Goal: Book appointment/travel/reservation

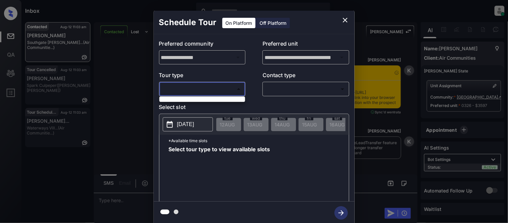
scroll to position [860, 0]
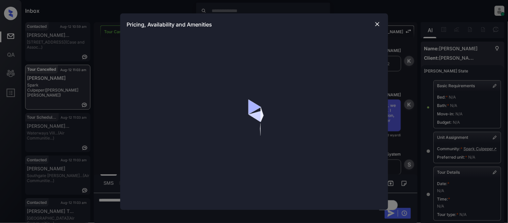
scroll to position [32, 0]
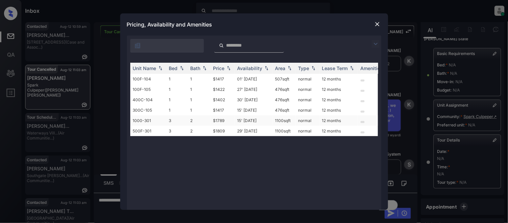
click at [218, 117] on td "$1789" at bounding box center [222, 120] width 24 height 10
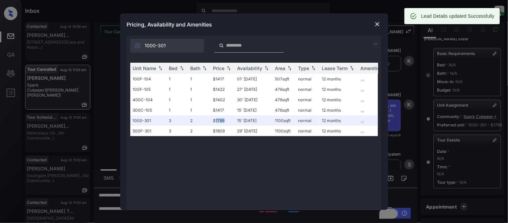
click at [374, 25] on img at bounding box center [377, 24] width 7 height 7
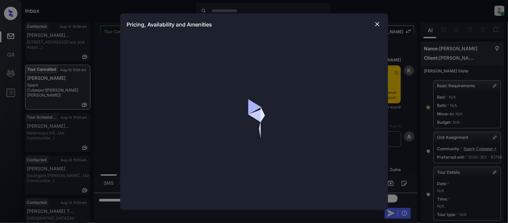
scroll to position [32, 0]
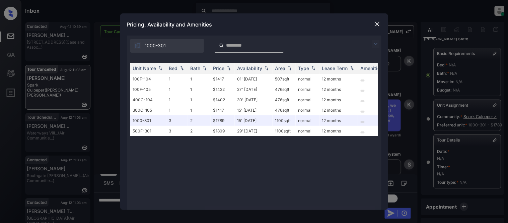
click at [376, 24] on img at bounding box center [377, 24] width 7 height 7
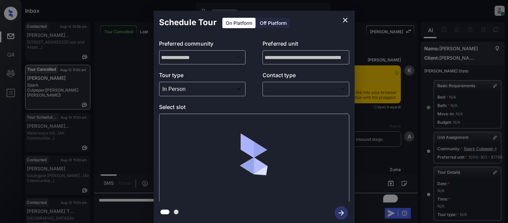
click at [285, 91] on body "Inbox Kristina Cataag Online Set yourself offline Set yourself on break Profile…" at bounding box center [254, 111] width 508 height 223
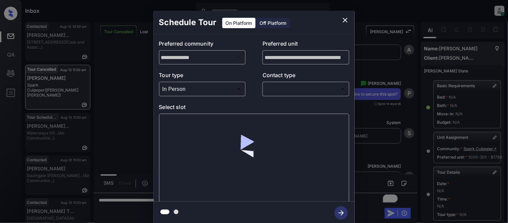
scroll to position [106, 0]
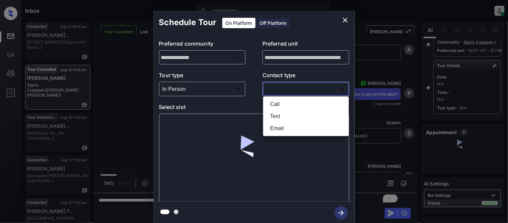
click at [281, 114] on li "Text" at bounding box center [306, 116] width 82 height 12
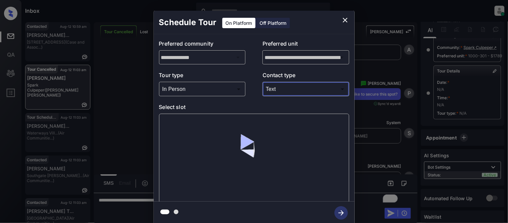
type input "****"
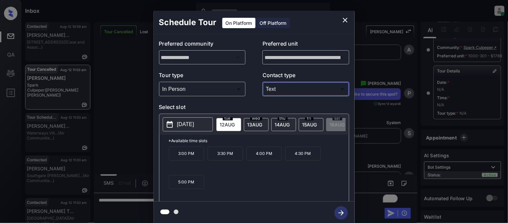
click at [252, 128] on div "wed 13 AUG" at bounding box center [256, 124] width 25 height 13
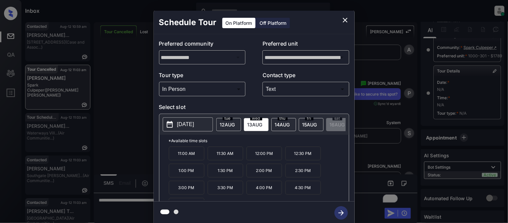
click at [260, 160] on p "12:00 PM" at bounding box center [263, 153] width 35 height 14
click at [338, 211] on icon "button" at bounding box center [340, 212] width 13 height 13
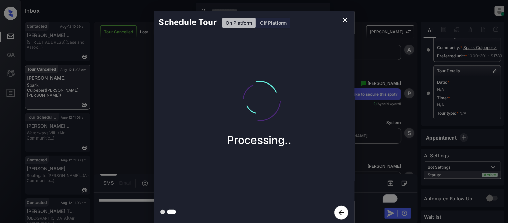
click at [370, 166] on div "Schedule Tour On Platform Off Platform Processing.." at bounding box center [254, 117] width 508 height 235
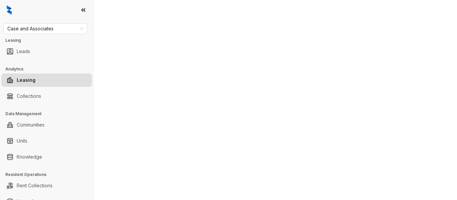
select select "******"
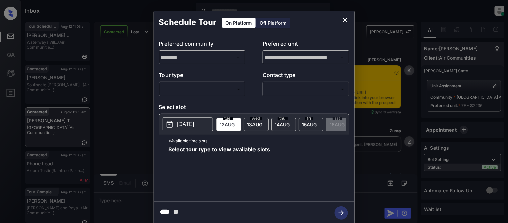
scroll to position [761, 0]
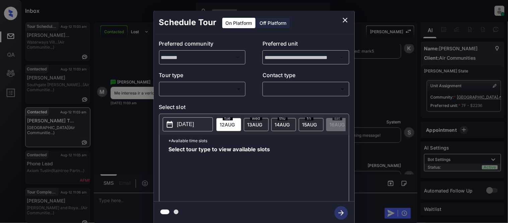
click at [176, 92] on body "Inbox Kristina Cataag Online Set yourself offline Set yourself on break Profile…" at bounding box center [254, 111] width 508 height 223
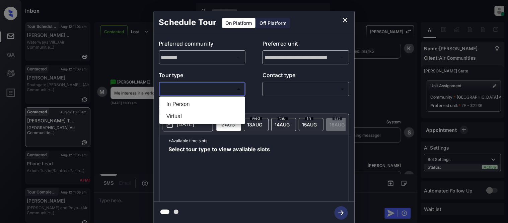
click at [176, 103] on li "In Person" at bounding box center [202, 104] width 82 height 12
type input "********"
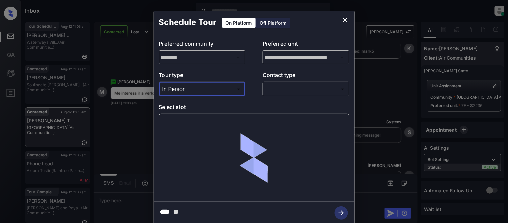
click at [270, 92] on body "Inbox Kristina Cataag Online Set yourself offline Set yourself on break Profile…" at bounding box center [254, 111] width 508 height 223
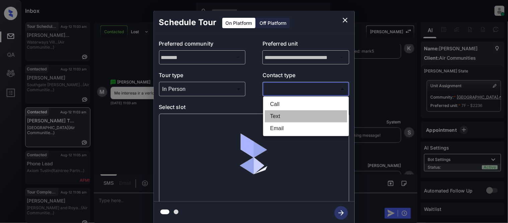
click at [273, 112] on li "Text" at bounding box center [306, 116] width 82 height 12
type input "****"
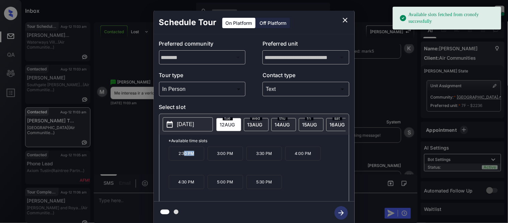
drag, startPoint x: 183, startPoint y: 158, endPoint x: 196, endPoint y: 158, distance: 13.1
click at [196, 158] on p "2:30 PM" at bounding box center [186, 153] width 35 height 14
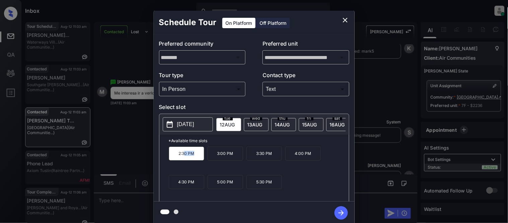
click at [196, 158] on p "2:30 PM" at bounding box center [186, 153] width 35 height 14
drag, startPoint x: 196, startPoint y: 158, endPoint x: 176, endPoint y: 158, distance: 20.4
click at [176, 158] on p "2:30 PM" at bounding box center [186, 153] width 35 height 14
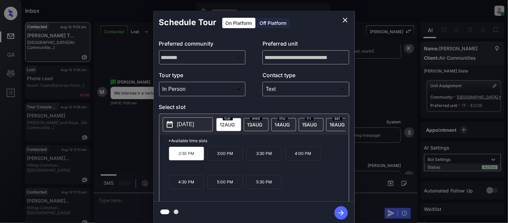
click at [117, 201] on div "**********" at bounding box center [254, 117] width 508 height 235
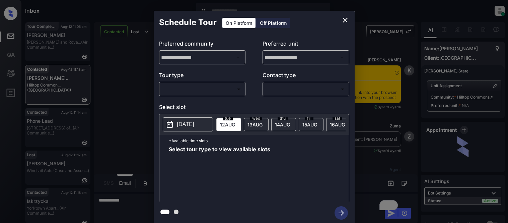
click at [176, 83] on body "Inbox [PERSON_NAME] Cataag Online Set yourself offline Set yourself on break Pr…" at bounding box center [254, 111] width 508 height 223
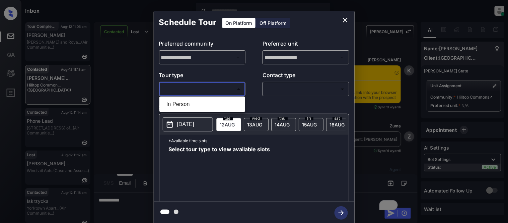
scroll to position [1752, 0]
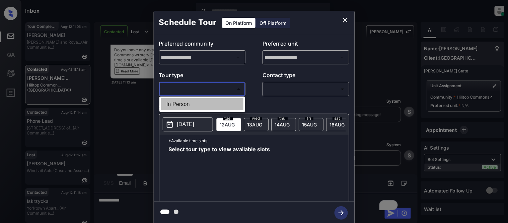
click at [173, 99] on li "In Person" at bounding box center [202, 104] width 82 height 12
type input "********"
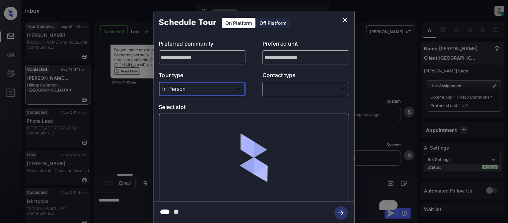
click at [269, 92] on body "Inbox [PERSON_NAME] Cataag Online Set yourself offline Set yourself on break Pr…" at bounding box center [254, 111] width 508 height 223
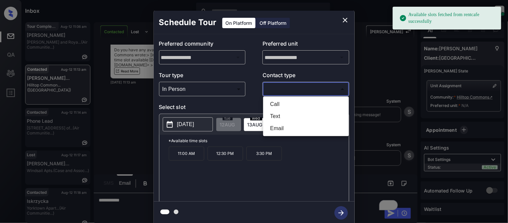
click at [269, 114] on li "Text" at bounding box center [306, 116] width 82 height 12
type input "****"
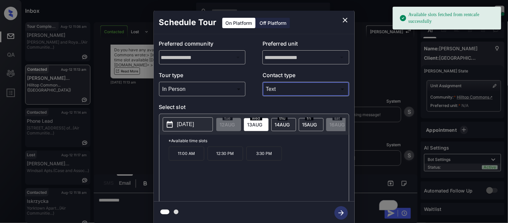
click at [185, 124] on p "[DATE]" at bounding box center [185, 124] width 17 height 8
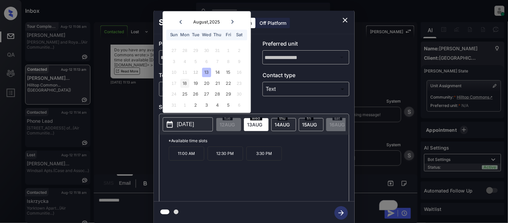
click at [185, 83] on div "18" at bounding box center [184, 83] width 9 height 9
click at [174, 157] on p "10:00 AM" at bounding box center [186, 153] width 35 height 14
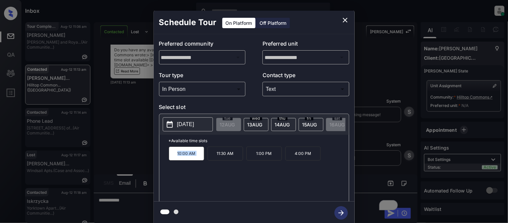
drag, startPoint x: 174, startPoint y: 157, endPoint x: 195, endPoint y: 157, distance: 20.7
click at [195, 157] on p "10:00 AM" at bounding box center [186, 153] width 35 height 14
copy p "10:00 AM"
click at [118, 138] on div "**********" at bounding box center [254, 117] width 508 height 235
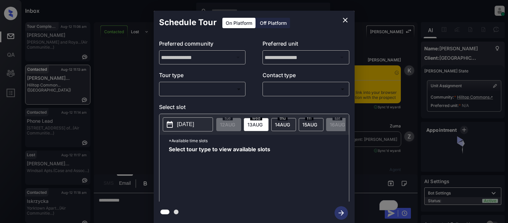
click at [187, 90] on body "Inbox [PERSON_NAME] Cataag Online Set yourself offline Set yourself on break Pr…" at bounding box center [254, 111] width 508 height 223
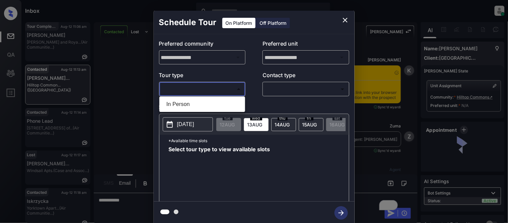
scroll to position [748, 0]
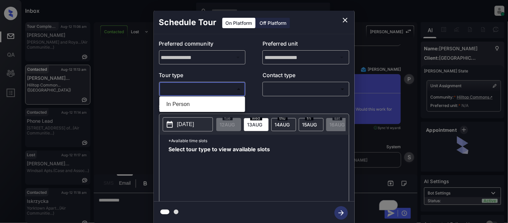
click at [182, 105] on li "In Person" at bounding box center [202, 104] width 82 height 12
click at [281, 86] on div at bounding box center [254, 111] width 508 height 223
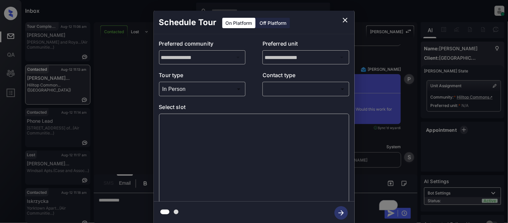
type input "********"
click at [280, 90] on body "Inbox Kristina Cataag Online Set yourself offline Set yourself on break Profile…" at bounding box center [254, 111] width 508 height 223
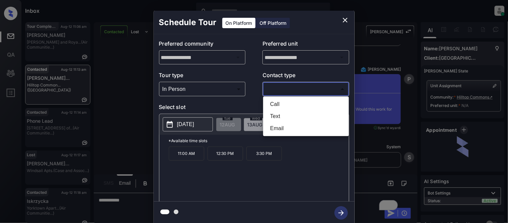
click at [268, 117] on li "Text" at bounding box center [306, 116] width 82 height 12
type input "****"
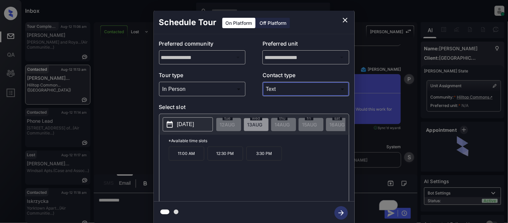
click at [194, 121] on p "2025-08-13" at bounding box center [185, 124] width 17 height 8
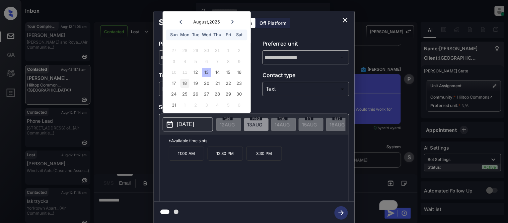
click at [183, 84] on div "18" at bounding box center [184, 83] width 9 height 9
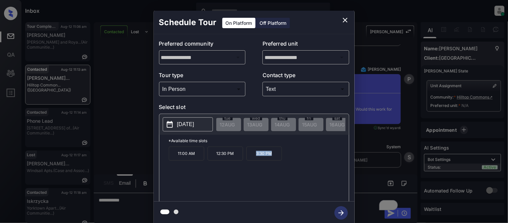
drag, startPoint x: 253, startPoint y: 159, endPoint x: 279, endPoint y: 158, distance: 26.5
click at [279, 158] on p "3:30 PM" at bounding box center [263, 153] width 35 height 14
copy p "3:30 PM"
click at [96, 204] on div "**********" at bounding box center [254, 117] width 508 height 235
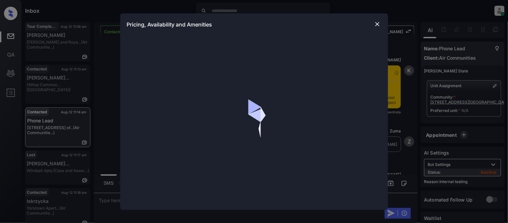
scroll to position [2392, 0]
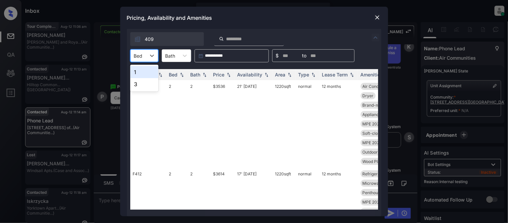
click at [148, 56] on div at bounding box center [152, 56] width 12 height 12
click at [141, 83] on td "E307" at bounding box center [148, 123] width 36 height 87
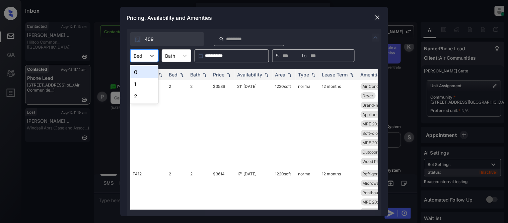
click at [143, 53] on div "Bed" at bounding box center [138, 56] width 15 height 10
click at [153, 55] on icon at bounding box center [152, 56] width 4 height 2
click at [152, 56] on icon at bounding box center [152, 56] width 4 height 2
click at [152, 57] on icon at bounding box center [152, 55] width 7 height 7
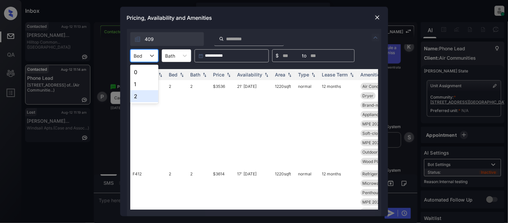
click at [136, 95] on div "2" at bounding box center [144, 96] width 28 height 12
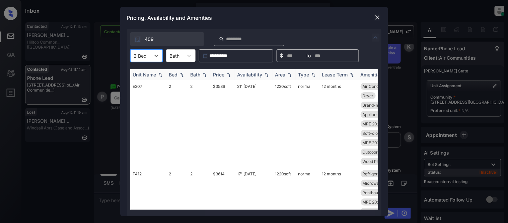
click at [226, 75] on img at bounding box center [228, 74] width 7 height 5
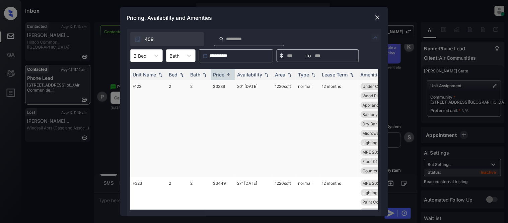
click at [226, 84] on td "$3389" at bounding box center [222, 128] width 24 height 97
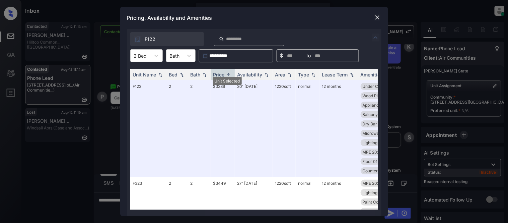
click at [376, 18] on img at bounding box center [377, 17] width 7 height 7
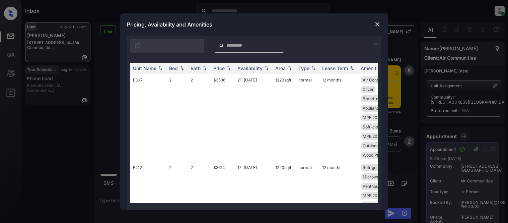
click at [373, 45] on img at bounding box center [375, 44] width 8 height 8
click at [138, 59] on div at bounding box center [138, 62] width 9 height 7
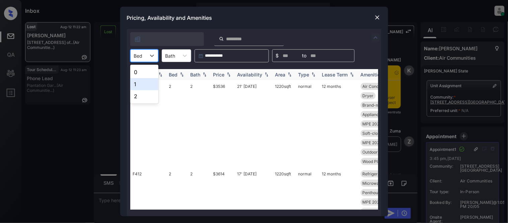
click at [141, 75] on div "0" at bounding box center [144, 72] width 28 height 12
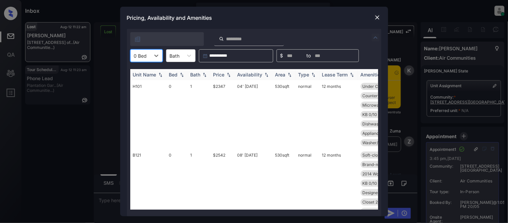
scroll to position [4004, 0]
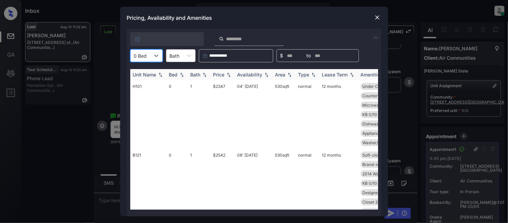
click at [226, 75] on img at bounding box center [228, 74] width 7 height 5
click at [220, 85] on td "$2347" at bounding box center [222, 114] width 24 height 69
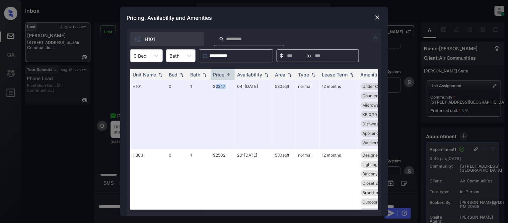
click at [378, 16] on img at bounding box center [377, 17] width 7 height 7
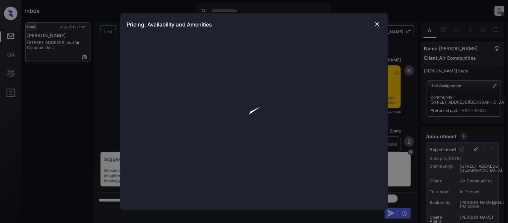
scroll to position [4047, 0]
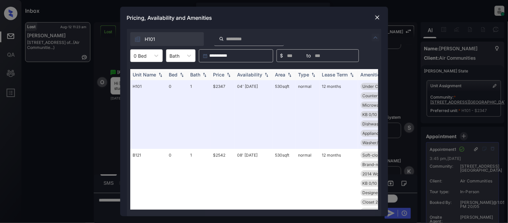
click at [216, 75] on div "Price" at bounding box center [218, 75] width 11 height 6
click at [378, 18] on img at bounding box center [377, 17] width 7 height 7
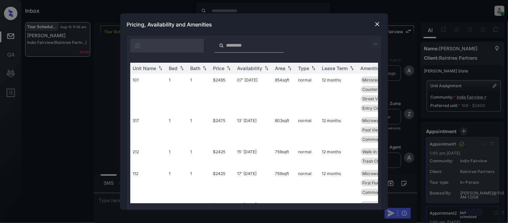
scroll to position [5527, 0]
click at [245, 45] on input "search" at bounding box center [253, 45] width 55 height 6
type input "***"
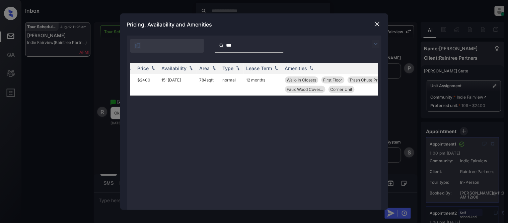
scroll to position [0, 0]
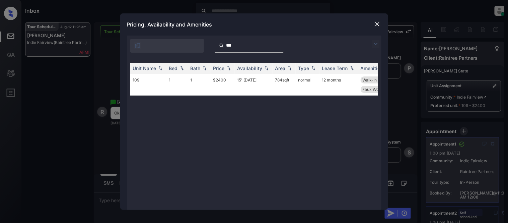
click at [280, 45] on input "***" at bounding box center [253, 45] width 55 height 6
click at [280, 46] on input "***" at bounding box center [253, 45] width 55 height 6
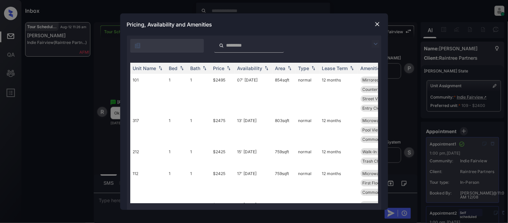
click at [377, 44] on img at bounding box center [375, 44] width 8 height 8
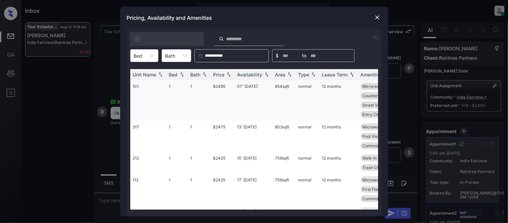
click at [150, 56] on icon at bounding box center [152, 55] width 7 height 7
click at [144, 71] on div "1" at bounding box center [144, 72] width 28 height 12
click at [216, 75] on div "Price" at bounding box center [218, 75] width 11 height 6
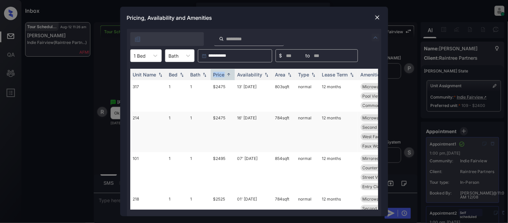
scroll to position [37, 0]
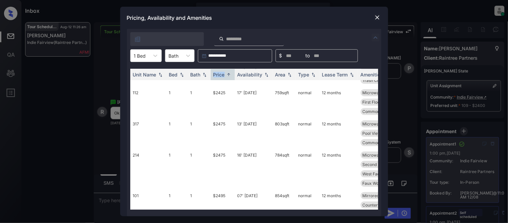
click at [378, 14] on img at bounding box center [377, 17] width 7 height 7
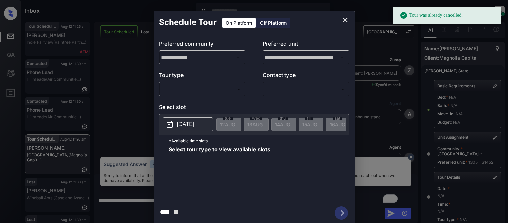
click at [228, 86] on body "Tour was already cancelled. Inbox Kristina Cataag Online Set yourself offline S…" at bounding box center [254, 111] width 508 height 223
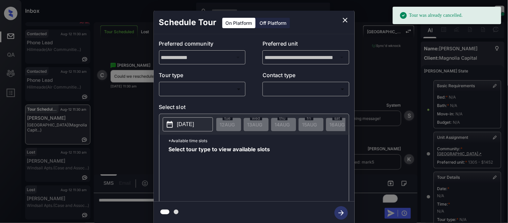
scroll to position [106, 0]
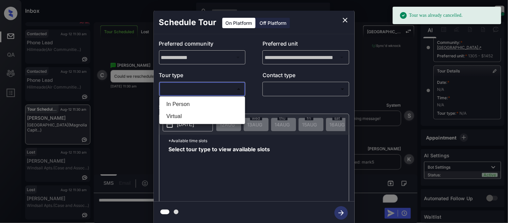
click at [219, 103] on li "In Person" at bounding box center [202, 104] width 82 height 12
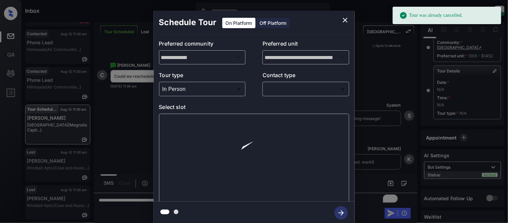
type input "********"
click at [282, 87] on div at bounding box center [254, 111] width 508 height 223
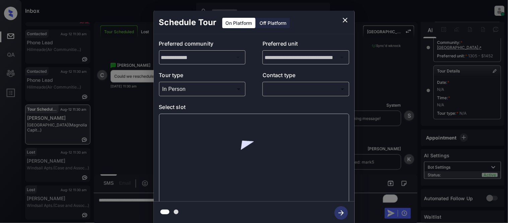
click at [282, 93] on body "Tour was already cancelled. Inbox Kristina Cataag Online Set yourself offline S…" at bounding box center [254, 111] width 508 height 223
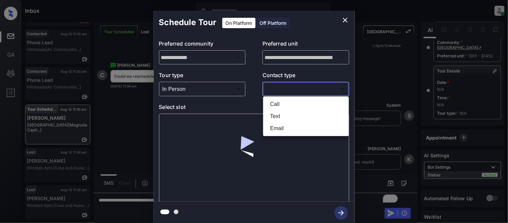
click at [272, 112] on li "Text" at bounding box center [306, 116] width 82 height 12
type input "****"
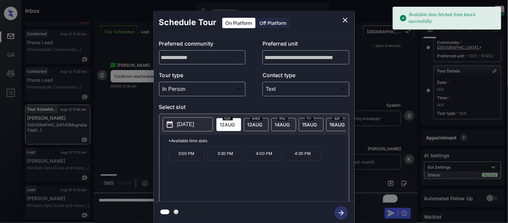
click at [192, 125] on p "[DATE]" at bounding box center [185, 124] width 17 height 8
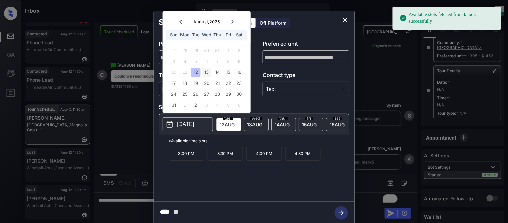
click at [205, 71] on div "13" at bounding box center [206, 72] width 9 height 9
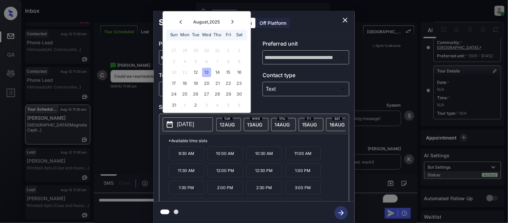
click at [296, 191] on p "3:00 PM" at bounding box center [302, 187] width 35 height 14
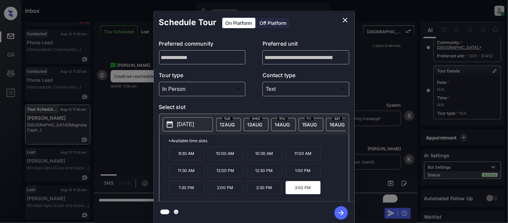
click at [338, 209] on icon "button" at bounding box center [340, 212] width 13 height 13
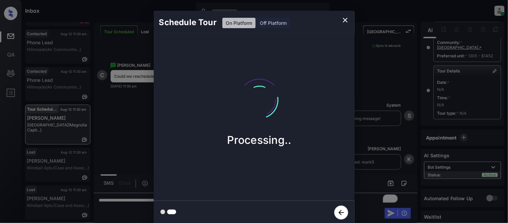
click at [377, 165] on div "Schedule Tour On Platform Off Platform Processing.." at bounding box center [254, 117] width 508 height 235
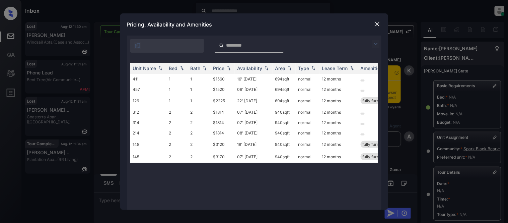
scroll to position [69, 0]
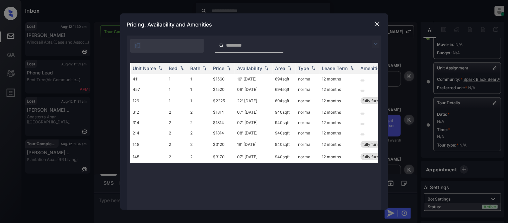
click at [372, 44] on img at bounding box center [375, 44] width 8 height 8
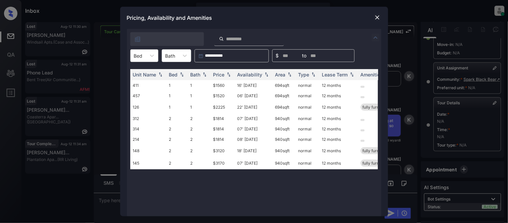
click at [134, 53] on div at bounding box center [138, 55] width 9 height 7
click at [137, 71] on div "1" at bounding box center [144, 72] width 28 height 12
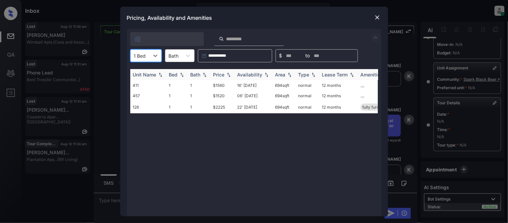
click at [222, 72] on div "Price" at bounding box center [218, 75] width 11 height 6
click at [219, 82] on td "$1520" at bounding box center [222, 85] width 24 height 10
click at [223, 83] on td "$1520" at bounding box center [222, 85] width 24 height 10
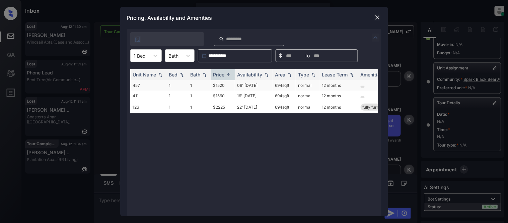
click at [223, 83] on td "$1520" at bounding box center [222, 85] width 24 height 10
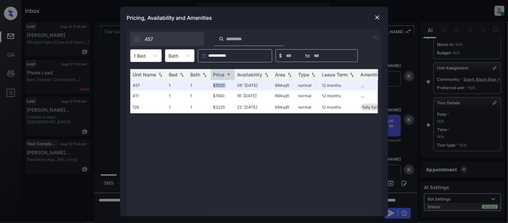
click at [377, 18] on img at bounding box center [377, 17] width 7 height 7
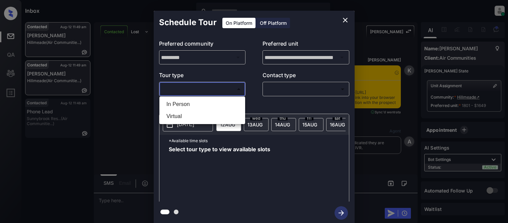
click at [178, 109] on li "In Person" at bounding box center [202, 104] width 82 height 12
type input "********"
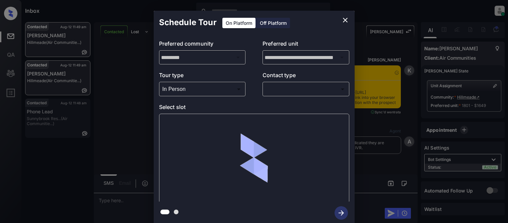
click at [275, 91] on div at bounding box center [254, 111] width 508 height 223
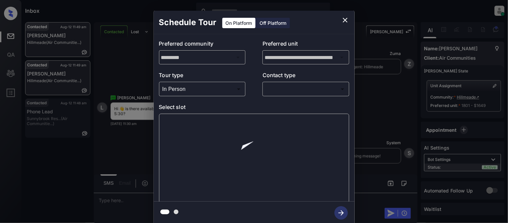
click at [273, 92] on body "Inbox [PERSON_NAME] Cataag Online Set yourself offline Set yourself on break Pr…" at bounding box center [254, 111] width 508 height 223
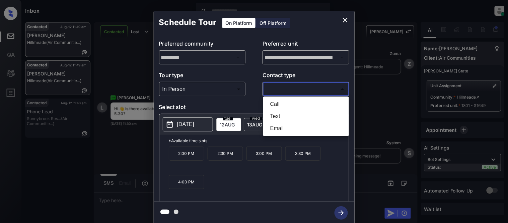
click at [272, 112] on li "Text" at bounding box center [306, 116] width 82 height 12
type input "****"
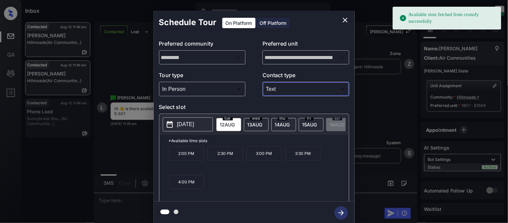
click at [247, 125] on div "[DATE]" at bounding box center [256, 124] width 25 height 13
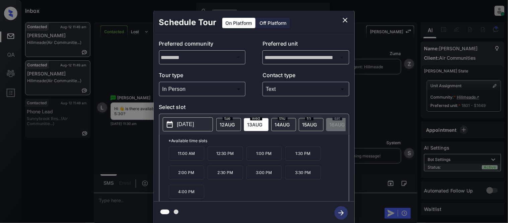
click at [235, 125] on span "[DATE]" at bounding box center [227, 124] width 15 height 6
click at [194, 125] on p "[DATE]" at bounding box center [185, 124] width 17 height 8
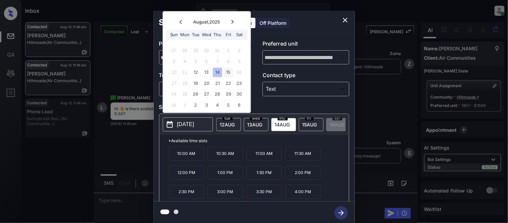
click at [230, 71] on div "15" at bounding box center [228, 72] width 9 height 9
click at [192, 84] on div "19" at bounding box center [195, 83] width 9 height 9
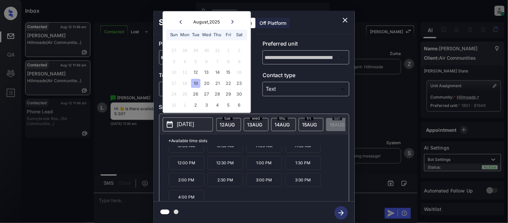
scroll to position [11, 0]
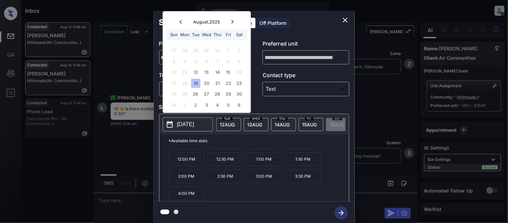
click at [198, 81] on div "19" at bounding box center [195, 83] width 9 height 9
click at [205, 81] on div "20" at bounding box center [206, 83] width 9 height 9
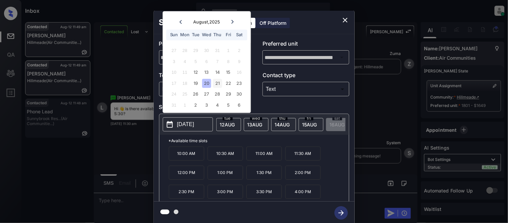
scroll to position [0, 0]
click at [213, 84] on div "21" at bounding box center [217, 83] width 9 height 9
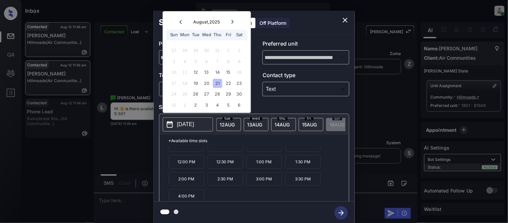
scroll to position [11, 0]
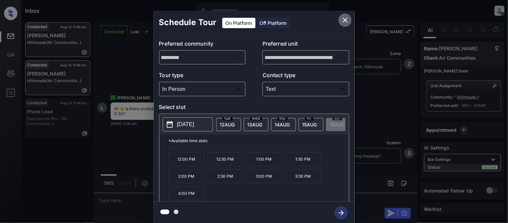
click at [346, 18] on icon "close" at bounding box center [345, 20] width 8 height 8
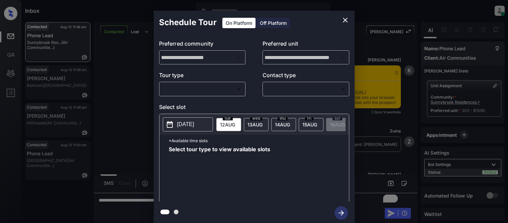
click at [175, 89] on body "Inbox Kristina Cataag Online Set yourself offline Set yourself on break Profile…" at bounding box center [254, 111] width 508 height 223
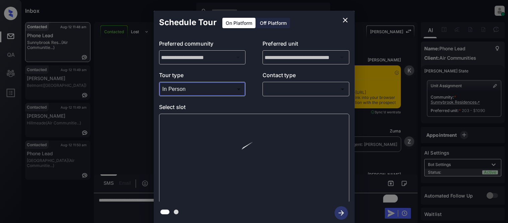
type input "********"
click at [272, 90] on body "Inbox Kristina Cataag Online Set yourself offline Set yourself on break Profile…" at bounding box center [254, 111] width 508 height 223
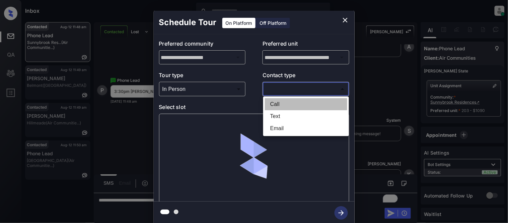
click at [272, 109] on li "Call" at bounding box center [306, 104] width 82 height 12
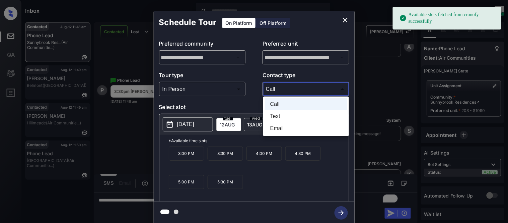
click at [272, 85] on body "Available slots fetched from cronofy successfully Inbox Kristina Cataag Online …" at bounding box center [254, 111] width 508 height 223
click at [273, 114] on li "Text" at bounding box center [306, 116] width 82 height 12
type input "****"
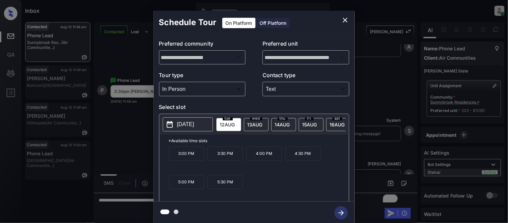
click at [221, 160] on p "3:30 PM" at bounding box center [224, 153] width 35 height 14
click at [339, 212] on icon "button" at bounding box center [340, 212] width 5 height 5
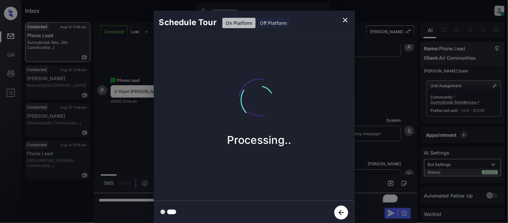
click at [382, 163] on div "Schedule Tour On Platform Off Platform Processing.." at bounding box center [254, 117] width 508 height 235
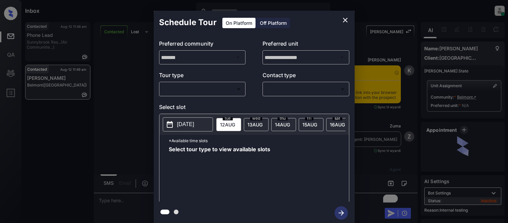
click at [191, 85] on body "Inbox [PERSON_NAME] Cataag Online Set yourself offline Set yourself on break Pr…" at bounding box center [254, 111] width 508 height 223
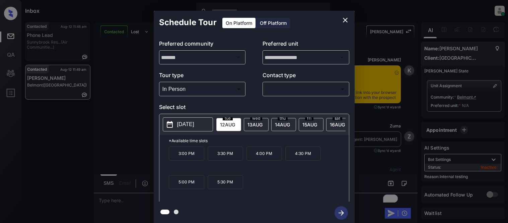
type input "********"
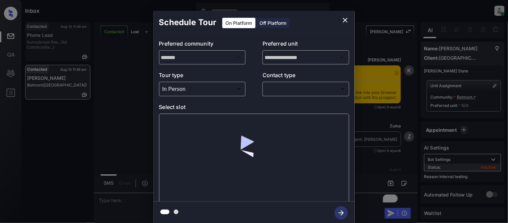
scroll to position [1005, 0]
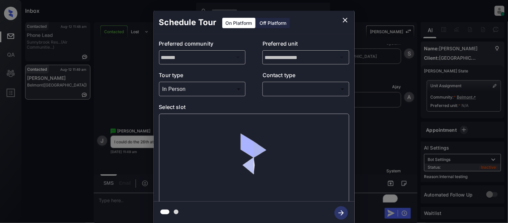
click at [283, 88] on body "Inbox [PERSON_NAME] Cataag Online Set yourself offline Set yourself on break Pr…" at bounding box center [254, 111] width 508 height 223
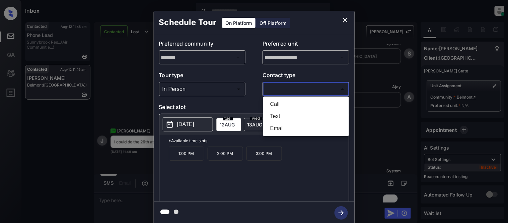
click at [282, 117] on li "Text" at bounding box center [306, 116] width 82 height 12
type input "****"
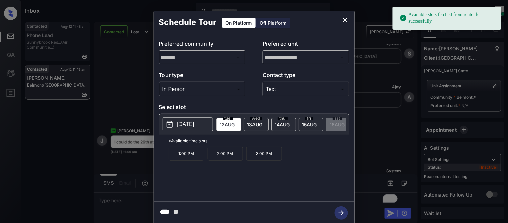
click at [193, 122] on p "[DATE]" at bounding box center [185, 124] width 17 height 8
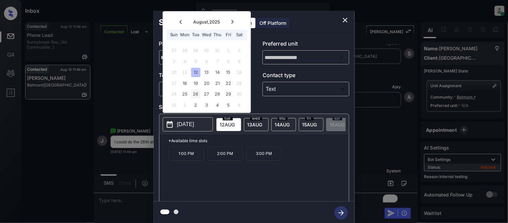
click at [198, 93] on div "26" at bounding box center [195, 94] width 9 height 9
click at [345, 23] on icon "close" at bounding box center [345, 20] width 8 height 8
